Goal: Information Seeking & Learning: Learn about a topic

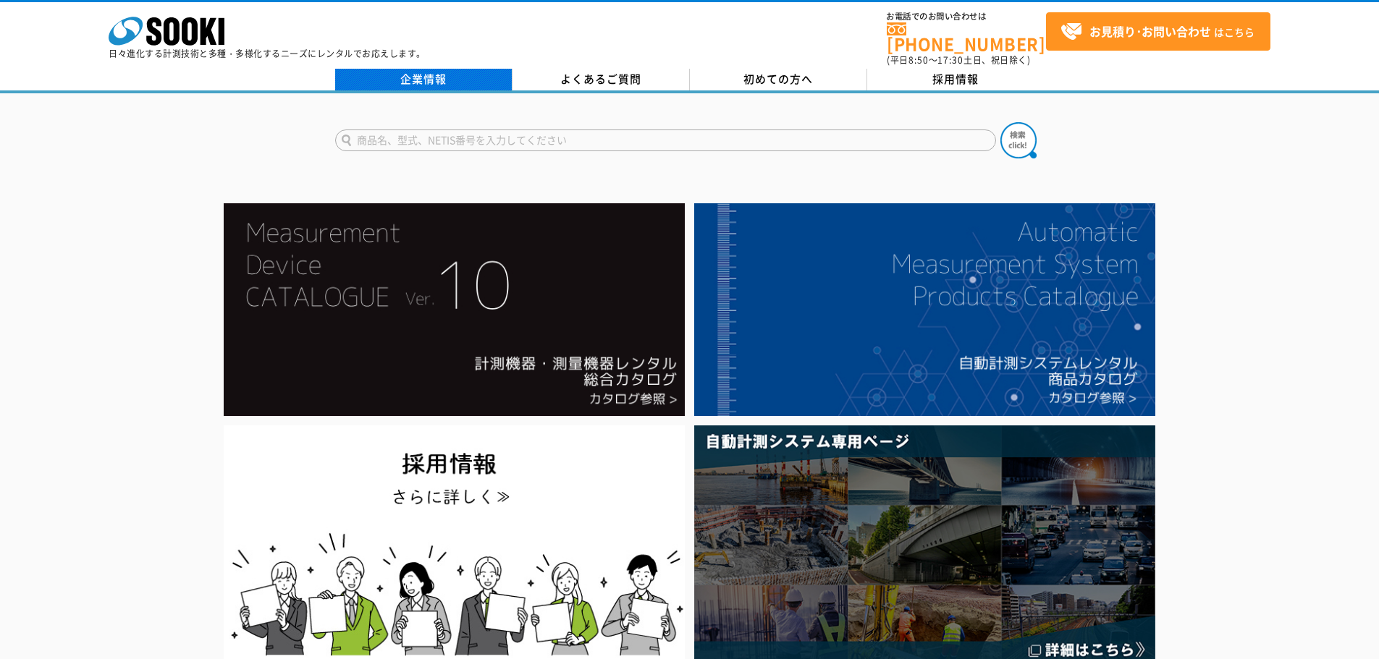
click at [477, 73] on link "企業情報" at bounding box center [423, 80] width 177 height 22
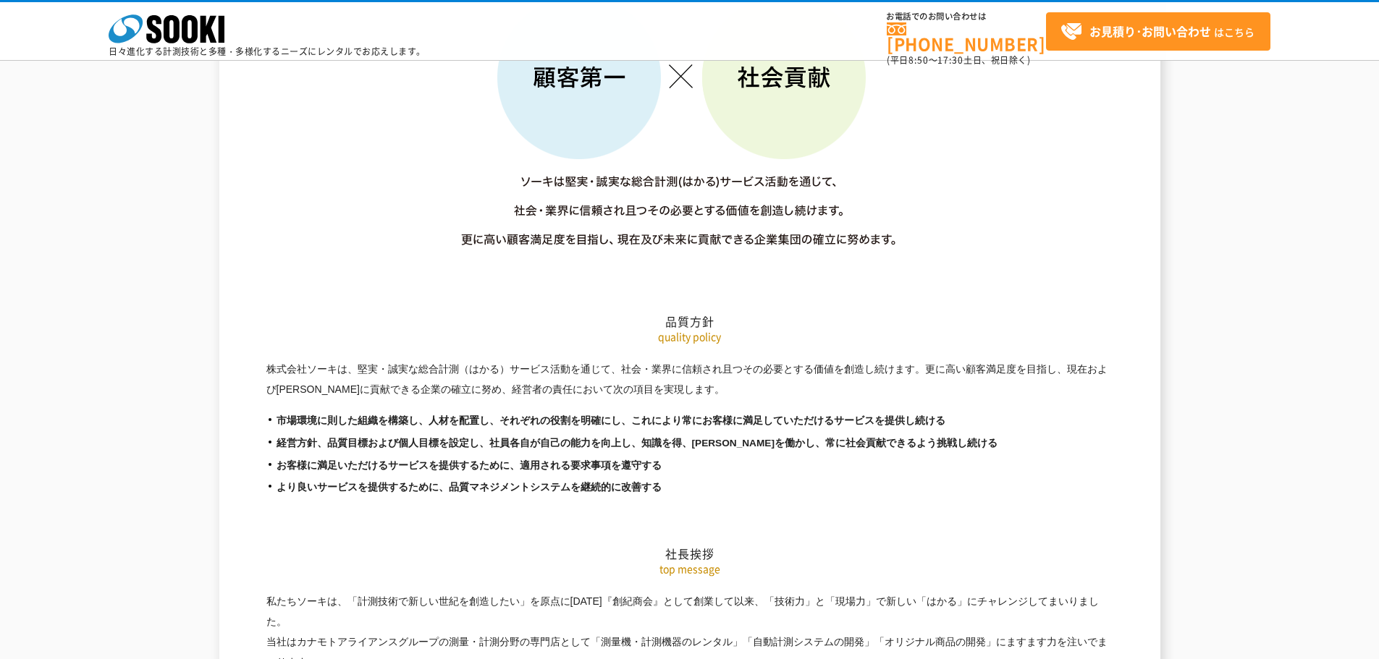
scroll to position [2243, 0]
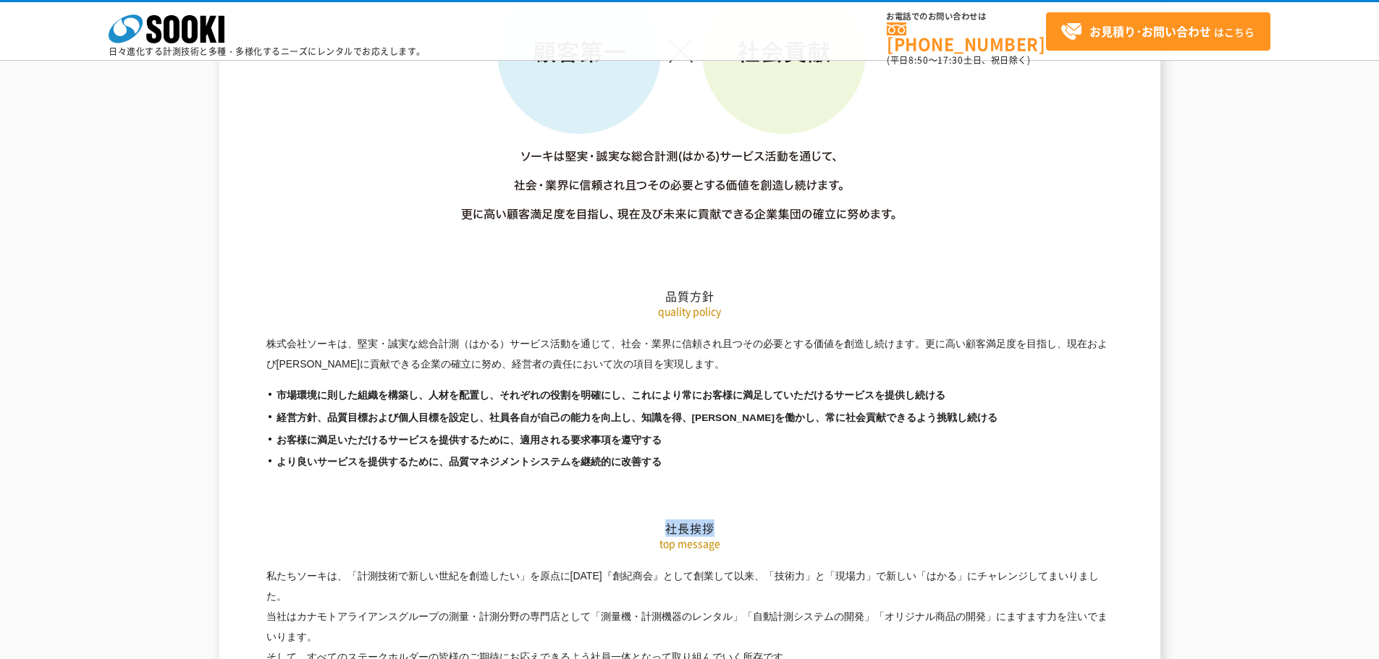
drag, startPoint x: 274, startPoint y: 355, endPoint x: 782, endPoint y: 424, distance: 511.9
click at [782, 424] on h2 "社長挨拶" at bounding box center [689, 456] width 847 height 160
click at [786, 433] on li "お客様に満足いただけるサービスを提供するために、適用される要求事項を遵守する" at bounding box center [689, 440] width 847 height 15
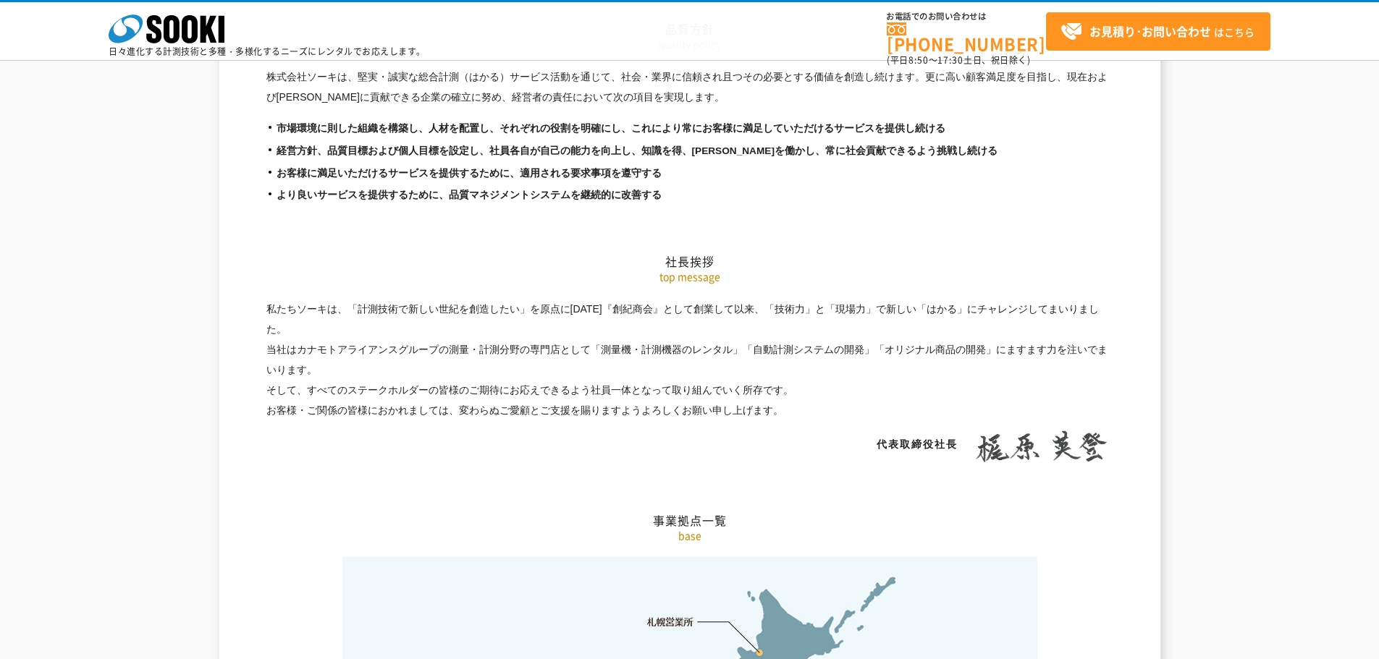
scroll to position [2678, 0]
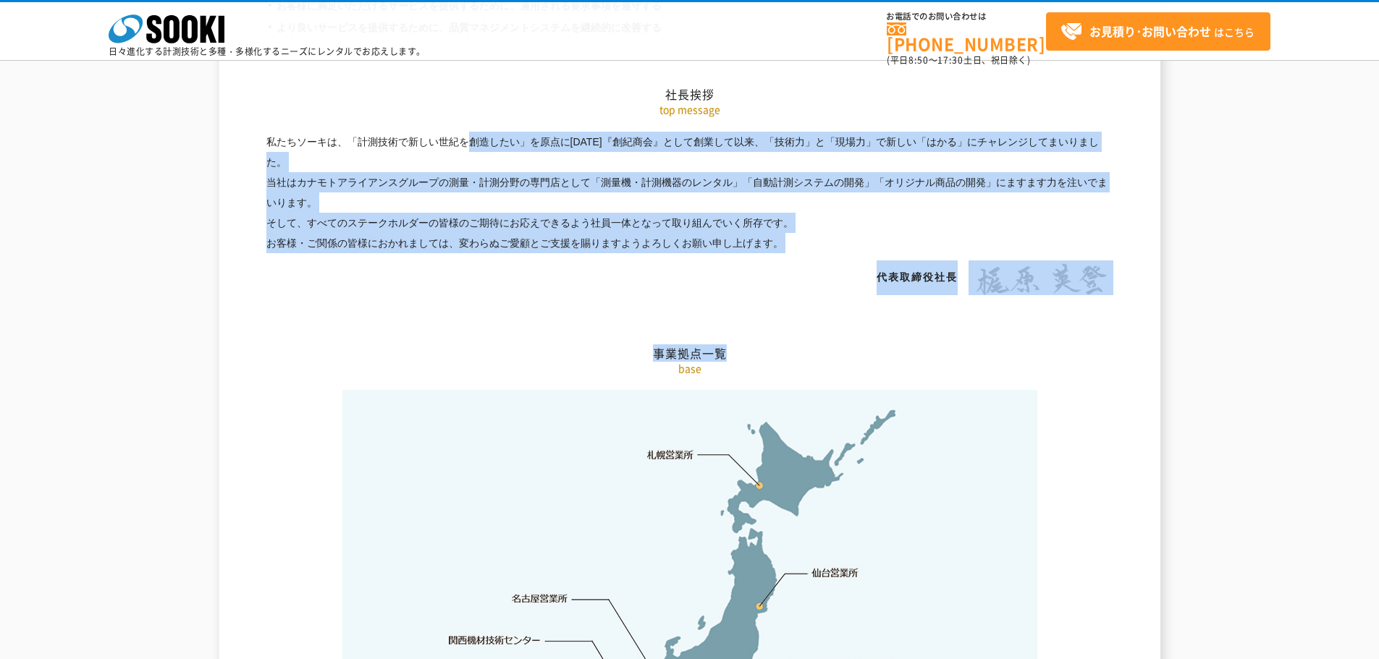
drag, startPoint x: 293, startPoint y: 100, endPoint x: 764, endPoint y: 190, distance: 479.6
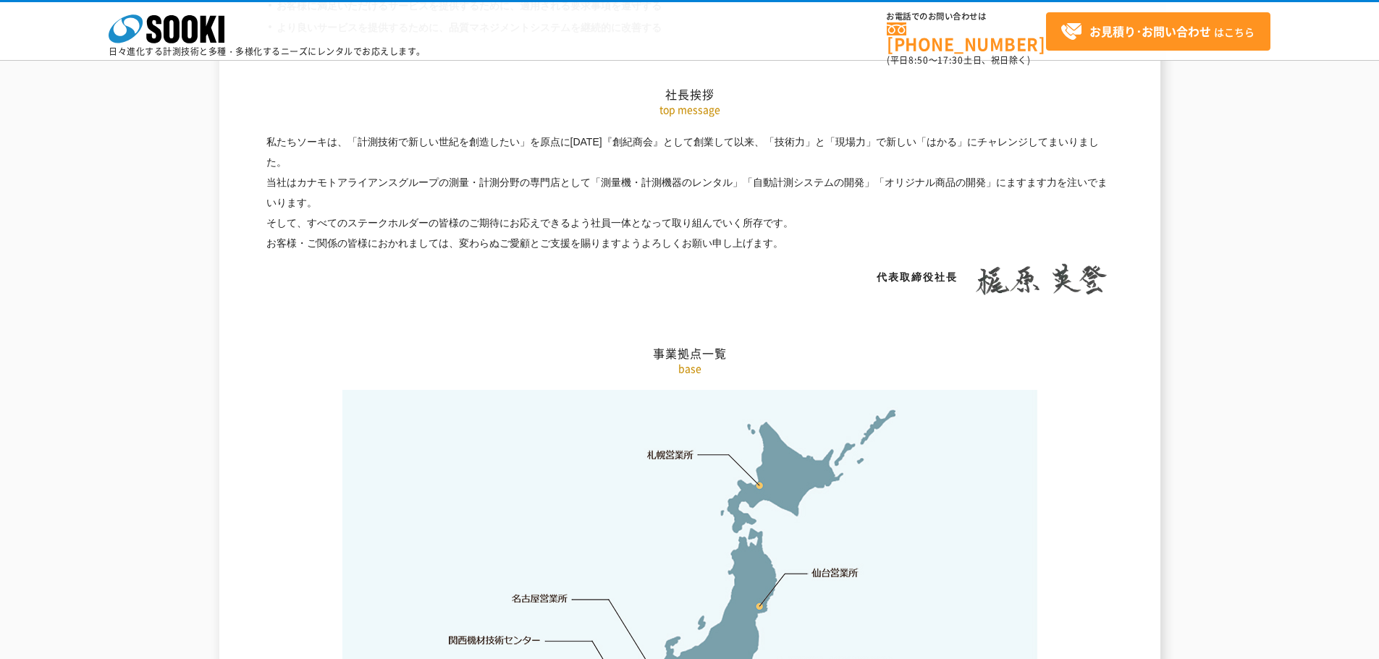
click at [841, 203] on h2 "事業拠点一覧" at bounding box center [689, 281] width 847 height 160
drag, startPoint x: 550, startPoint y: 112, endPoint x: 753, endPoint y: 214, distance: 226.9
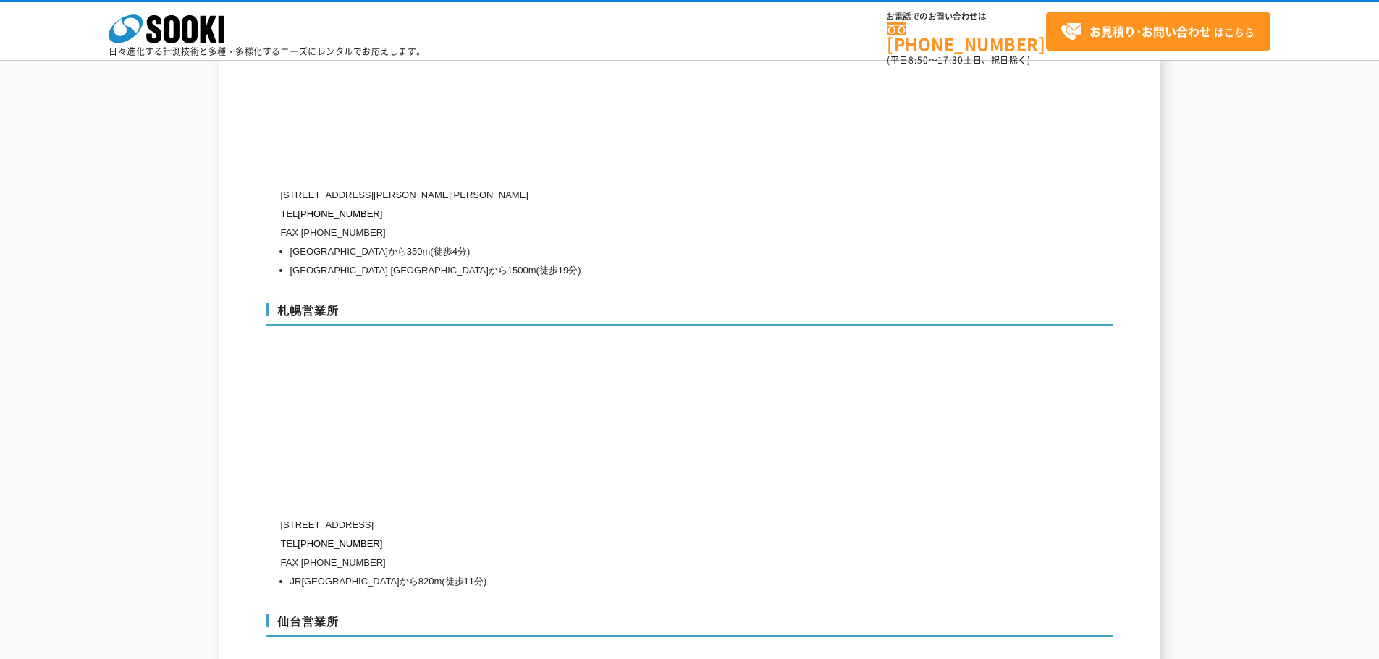
scroll to position [3980, 0]
